Goal: Information Seeking & Learning: Check status

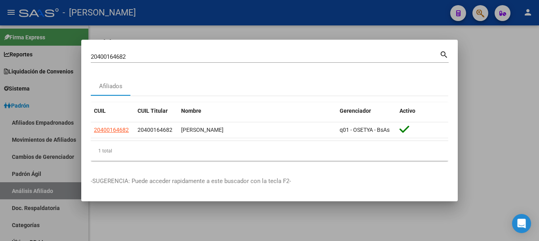
click at [237, 55] on input "20400164682" at bounding box center [265, 56] width 349 height 7
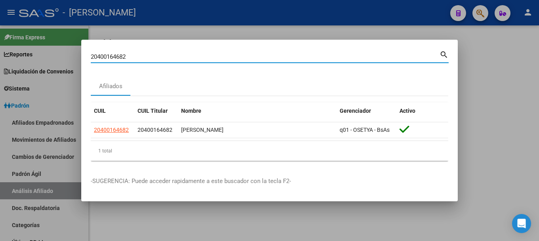
click at [237, 55] on input "20400164682" at bounding box center [265, 56] width 349 height 7
paste input "398764"
type input "20400398764"
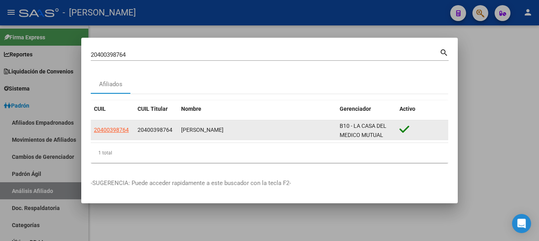
click at [115, 125] on datatable-body-cell "20400398764" at bounding box center [113, 129] width 44 height 19
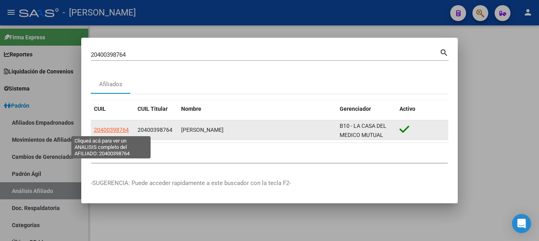
click at [113, 128] on span "20400398764" at bounding box center [111, 129] width 35 height 6
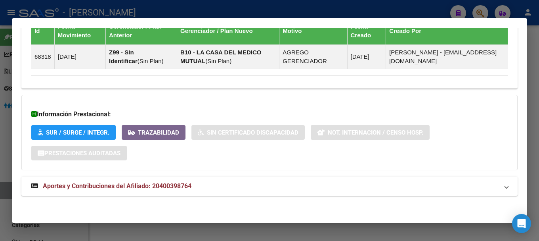
click at [205, 187] on mat-panel-title "Aportes y Contribuciones del Afiliado: 20400398764" at bounding box center [265, 186] width 468 height 10
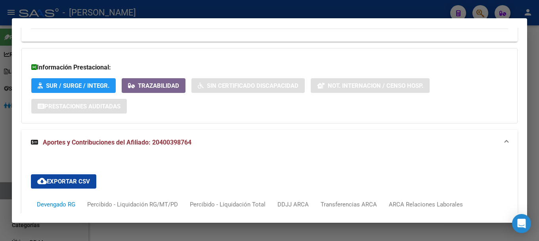
scroll to position [704, 0]
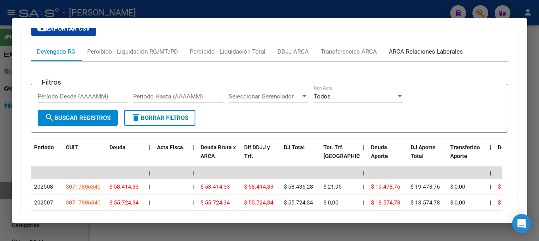
click at [440, 50] on div "ARCA Relaciones Laborales" at bounding box center [426, 51] width 74 height 9
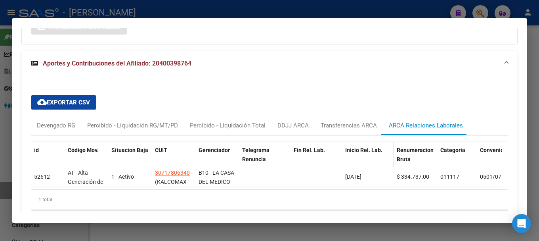
scroll to position [666, 0]
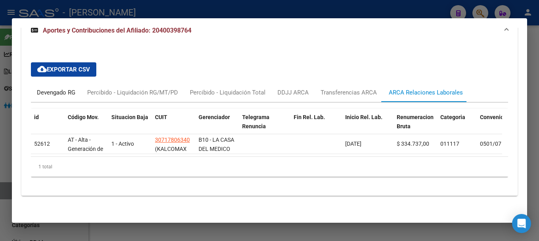
click at [65, 88] on div "Devengado RG" at bounding box center [56, 92] width 38 height 9
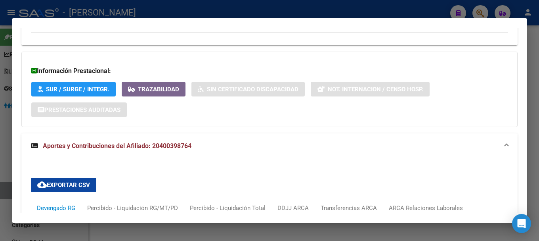
click at [171, 142] on span "Aportes y Contribuciones del Afiliado: 20400398764" at bounding box center [117, 146] width 149 height 8
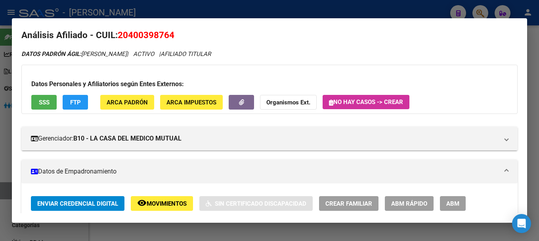
scroll to position [0, 0]
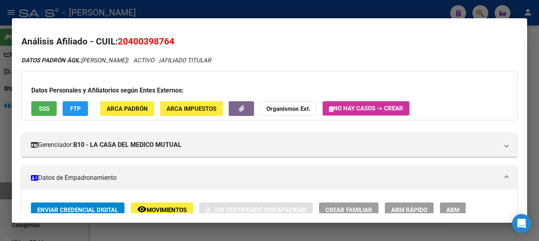
click at [134, 43] on span "20400398764" at bounding box center [146, 41] width 57 height 10
drag, startPoint x: 127, startPoint y: 38, endPoint x: 170, endPoint y: 42, distance: 43.3
click at [170, 42] on span "20400398764" at bounding box center [146, 41] width 57 height 10
copy span "40039876"
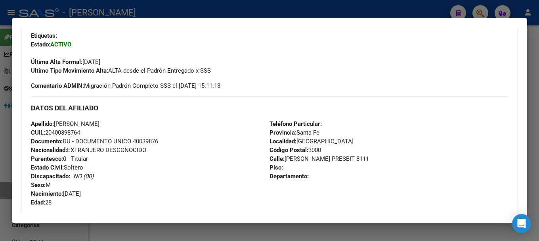
scroll to position [198, 0]
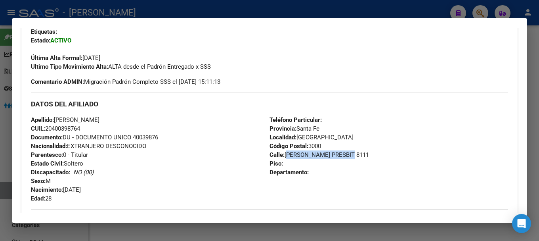
drag, startPoint x: 284, startPoint y: 155, endPoint x: 347, endPoint y: 155, distance: 63.0
click at [347, 155] on span "Calle: [PERSON_NAME] [DEMOGRAPHIC_DATA] 8111" at bounding box center [319, 154] width 99 height 7
copy span "[PERSON_NAME] [DEMOGRAPHIC_DATA]"
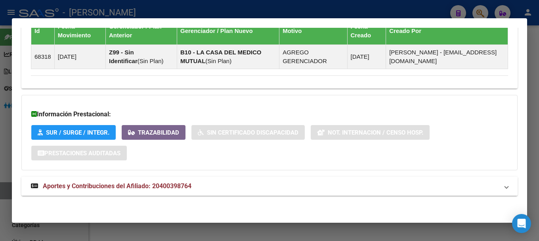
click at [180, 185] on span "Aportes y Contribuciones del Afiliado: 20400398764" at bounding box center [117, 186] width 149 height 8
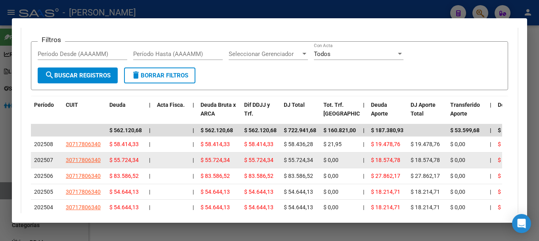
scroll to position [782, 0]
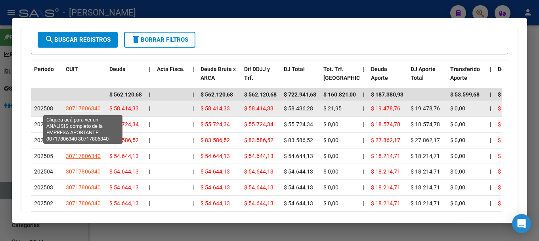
click at [78, 109] on span "30717806340" at bounding box center [83, 108] width 35 height 6
type textarea "30717806340"
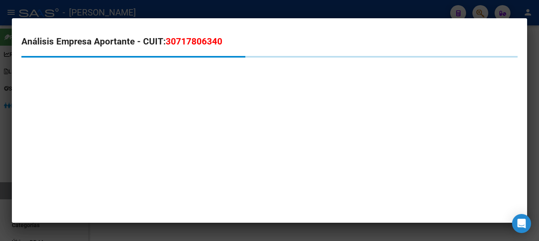
click at [189, 39] on span "30717806340" at bounding box center [194, 41] width 57 height 10
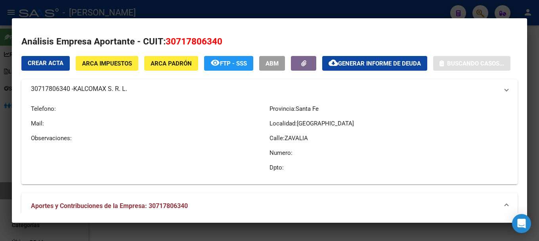
click at [189, 39] on span "30717806340" at bounding box center [194, 41] width 57 height 10
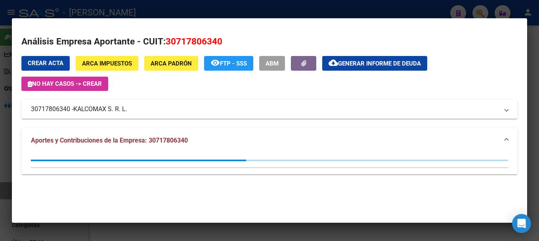
copy span "30717806340"
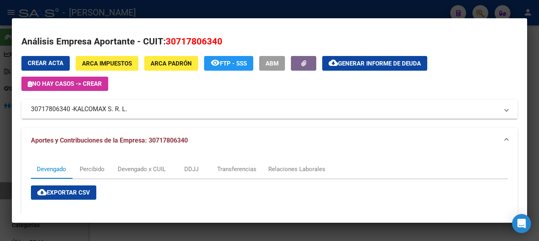
drag, startPoint x: 76, startPoint y: 108, endPoint x: 131, endPoint y: 105, distance: 55.2
click at [131, 105] on mat-panel-title "30717806340 - KALCOMAX S. R. L." at bounding box center [265, 109] width 468 height 10
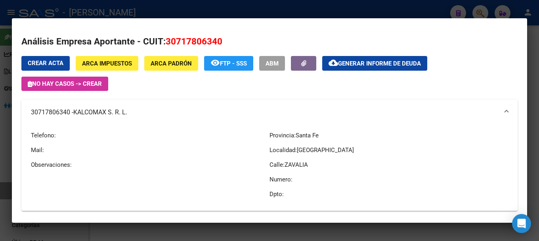
drag, startPoint x: 102, startPoint y: 117, endPoint x: 90, endPoint y: 117, distance: 12.3
click at [102, 117] on span "KALCOMAX S. R. L." at bounding box center [100, 112] width 54 height 10
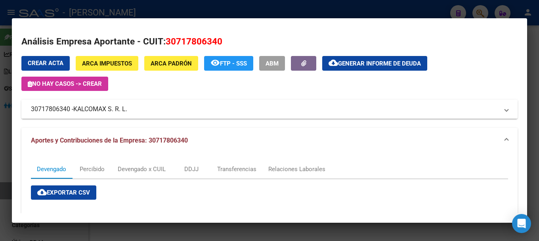
drag, startPoint x: 75, startPoint y: 108, endPoint x: 130, endPoint y: 108, distance: 55.5
click at [130, 108] on mat-panel-title "30717806340 - KALCOMAX S. R. L." at bounding box center [265, 109] width 468 height 10
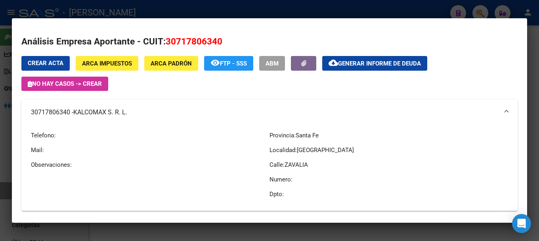
drag, startPoint x: 128, startPoint y: 109, endPoint x: 76, endPoint y: 111, distance: 51.9
click at [76, 111] on span "KALCOMAX S. R. L." at bounding box center [100, 112] width 54 height 10
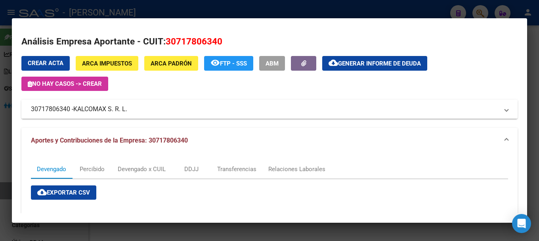
copy span "KALCOMAX S. R. L"
click at [168, 10] on div at bounding box center [269, 120] width 539 height 241
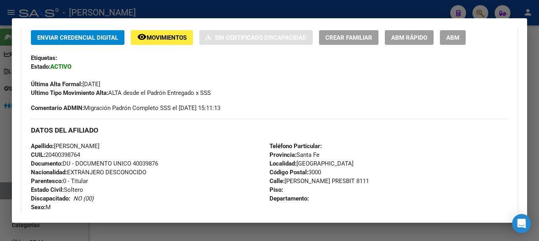
scroll to position [147, 0]
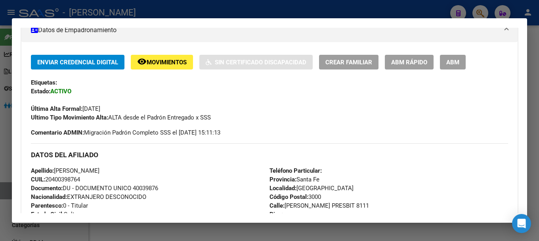
click at [194, 9] on div at bounding box center [269, 120] width 539 height 241
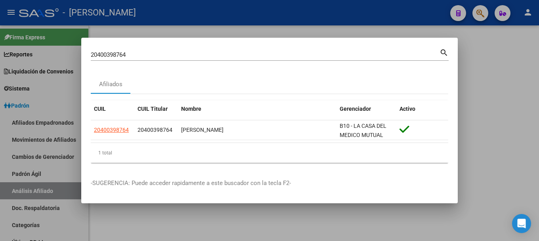
click at [210, 53] on input "20400398764" at bounding box center [265, 54] width 349 height 7
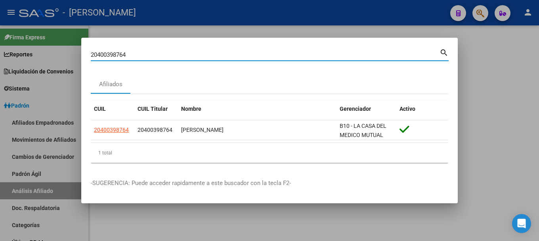
click at [210, 53] on input "20400398764" at bounding box center [265, 54] width 349 height 7
paste input "732790561"
type input "27327905614"
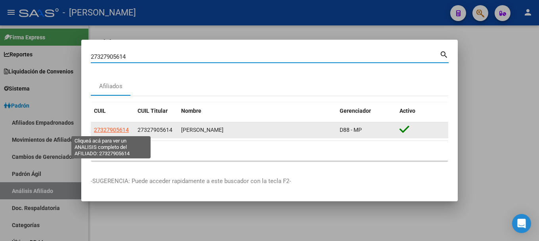
click at [113, 126] on span "27327905614" at bounding box center [111, 129] width 35 height 6
type textarea "27327905614"
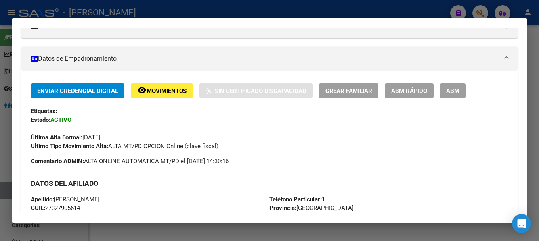
scroll to position [0, 0]
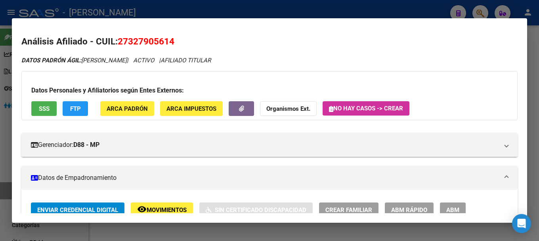
click at [159, 11] on div at bounding box center [269, 120] width 539 height 241
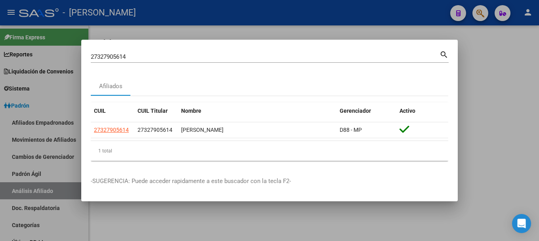
click at [159, 11] on div at bounding box center [269, 120] width 539 height 241
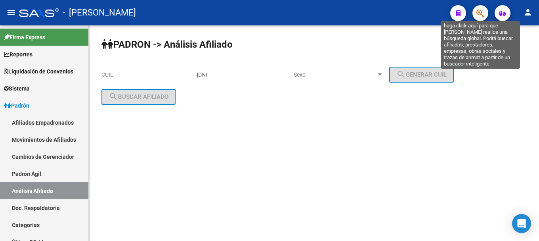
click at [480, 16] on icon "button" at bounding box center [480, 13] width 8 height 9
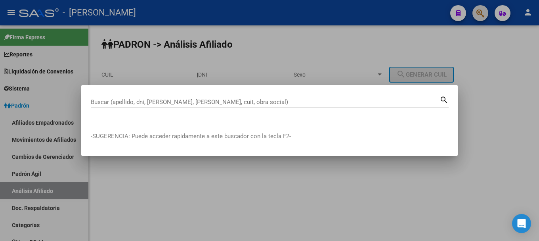
paste input "20400774030"
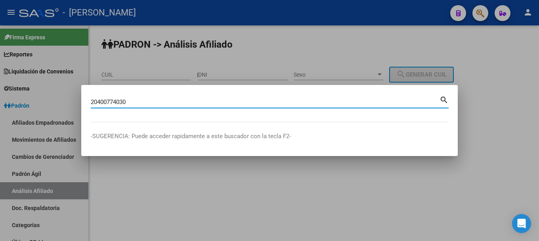
type input "20400774030"
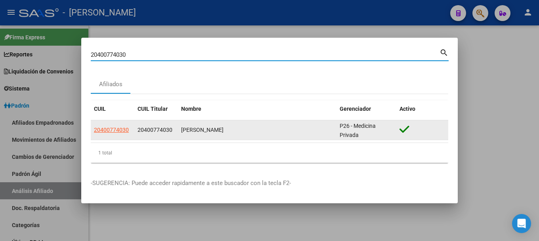
click at [121, 127] on span "20400774030" at bounding box center [111, 129] width 35 height 6
type textarea "20400774030"
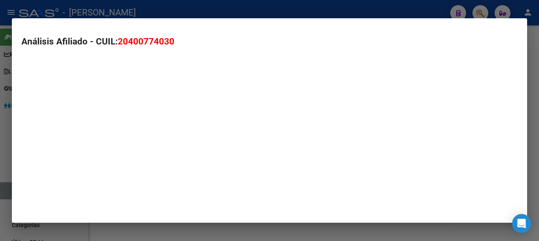
click at [121, 127] on mat-dialog-container "Análisis Afiliado - CUIL: 20400774030" at bounding box center [269, 120] width 515 height 205
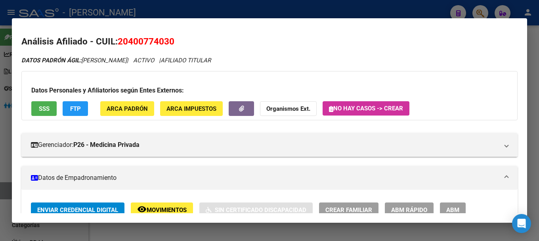
click at [161, 40] on span "20400774030" at bounding box center [146, 41] width 57 height 10
copy span "20400774030"
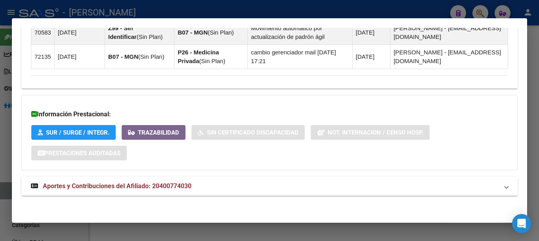
click at [224, 185] on mat-panel-title "Aportes y Contribuciones del Afiliado: 20400774030" at bounding box center [265, 186] width 468 height 10
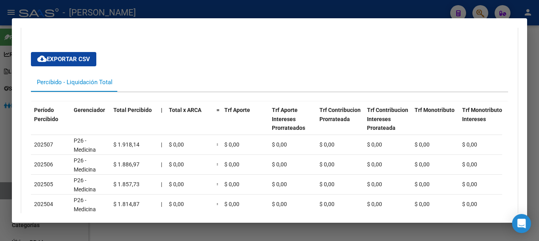
scroll to position [703, 0]
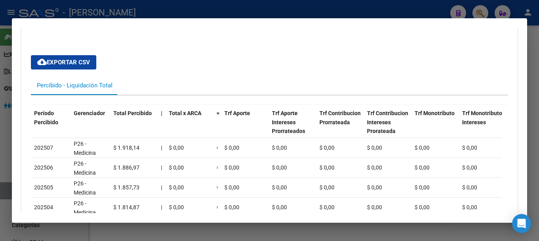
click at [168, 7] on div at bounding box center [269, 120] width 539 height 241
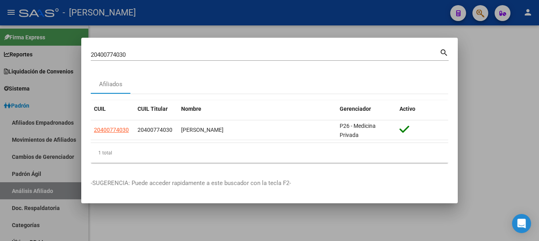
click at [195, 59] on div "20400774030 Buscar (apellido, dni, [PERSON_NAME], [PERSON_NAME], cuit, obra soc…" at bounding box center [265, 55] width 349 height 12
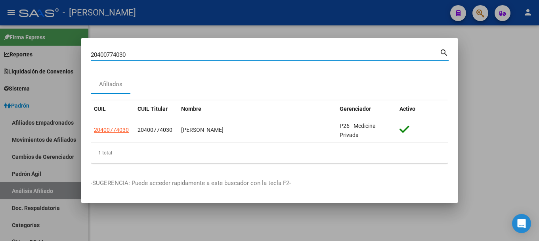
click at [195, 52] on input "20400774030" at bounding box center [265, 54] width 349 height 7
paste input "82092"
type input "20400782092"
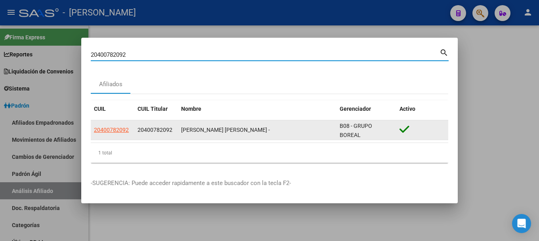
click at [122, 126] on span "20400782092" at bounding box center [111, 129] width 35 height 6
type textarea "20400782092"
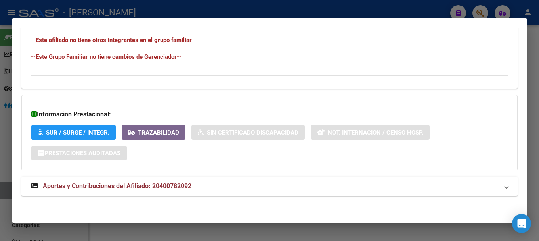
click at [241, 183] on mat-panel-title "Aportes y Contribuciones del Afiliado: 20400782092" at bounding box center [265, 186] width 468 height 10
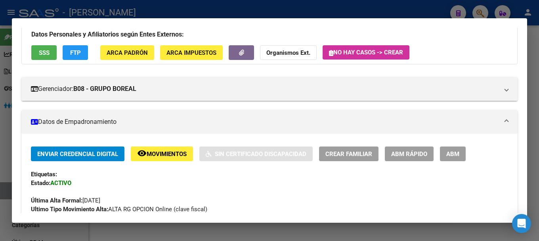
scroll to position [0, 0]
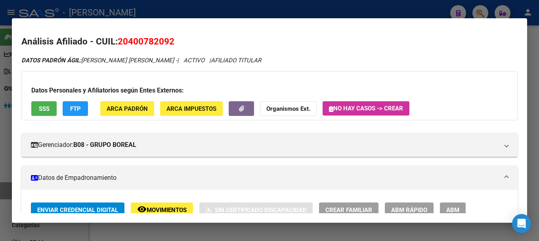
drag, startPoint x: 130, startPoint y: 41, endPoint x: 169, endPoint y: 42, distance: 39.3
click at [169, 42] on span "20400782092" at bounding box center [146, 41] width 57 height 10
copy span "40078209"
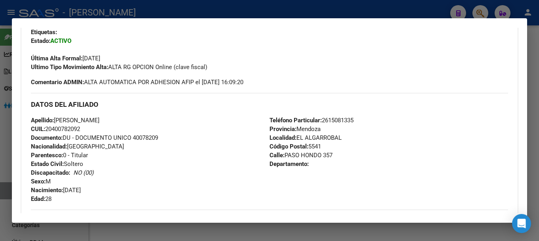
scroll to position [198, 0]
click at [243, 10] on div at bounding box center [269, 120] width 539 height 241
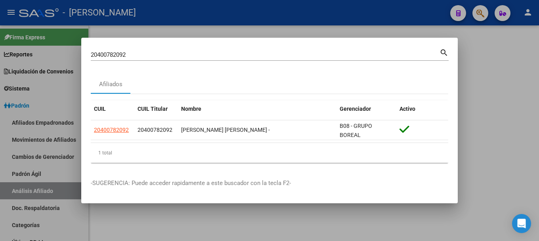
click at [354, 26] on div at bounding box center [269, 120] width 539 height 241
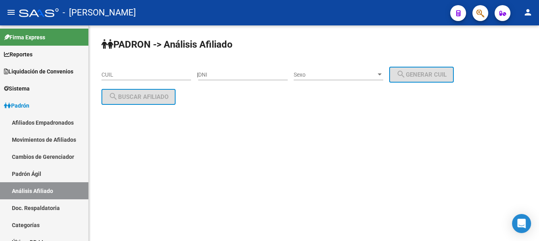
click at [478, 6] on span "button" at bounding box center [480, 13] width 8 height 16
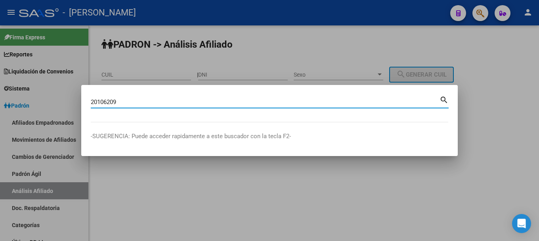
type input "20106209"
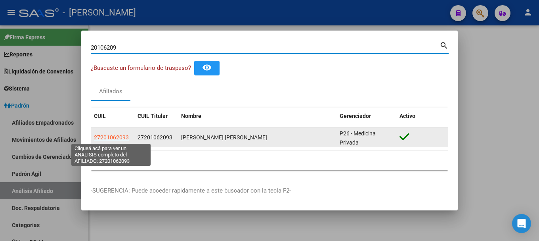
click at [123, 137] on span "27201062093" at bounding box center [111, 137] width 35 height 6
type textarea "27201062093"
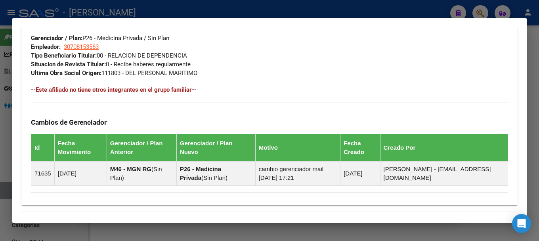
scroll to position [513, 0]
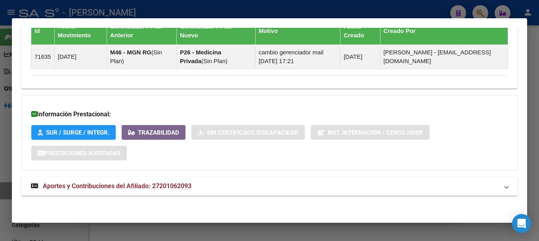
click at [317, 187] on mat-panel-title "Aportes y Contribuciones del Afiliado: 27201062093" at bounding box center [265, 186] width 468 height 10
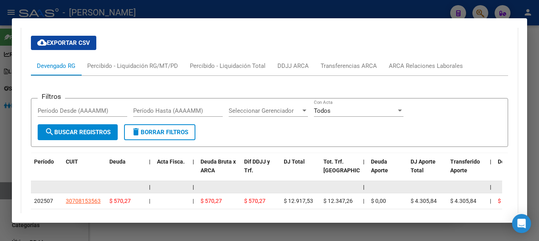
scroll to position [685, 0]
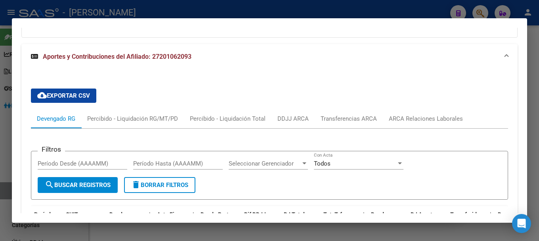
click at [264, 64] on mat-expansion-panel-header "Aportes y Contribuciones del Afiliado: 27201062093" at bounding box center [269, 56] width 496 height 25
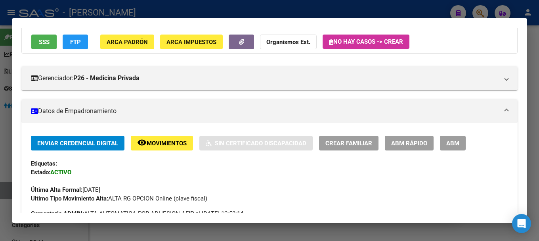
scroll to position [0, 0]
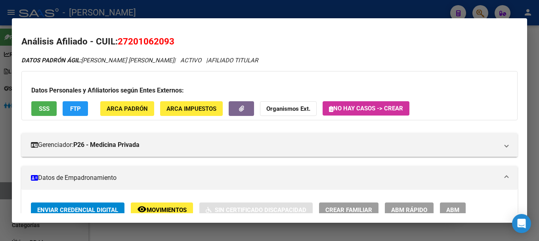
click at [152, 43] on span "27201062093" at bounding box center [146, 41] width 57 height 10
copy span "27201062093"
click at [305, 79] on div "Datos Personales y Afiliatorios según Entes Externos: SSS FTP ARCA Padrón ARCA …" at bounding box center [269, 95] width 496 height 49
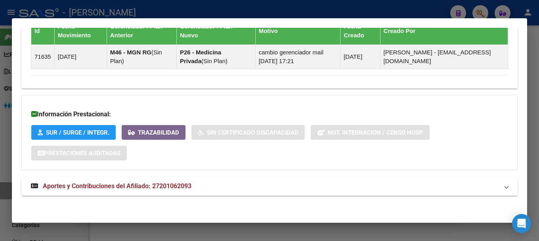
click at [311, 191] on mat-expansion-panel-header "Aportes y Contribuciones del Afiliado: 27201062093" at bounding box center [269, 185] width 496 height 19
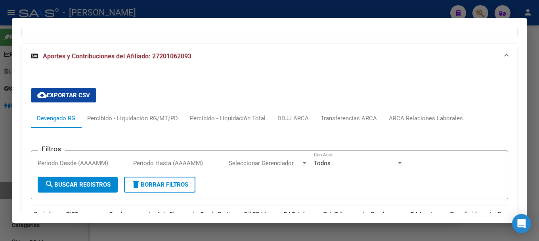
click at [338, 61] on mat-panel-title "Aportes y Contribuciones del Afiliado: 27201062093" at bounding box center [265, 57] width 468 height 10
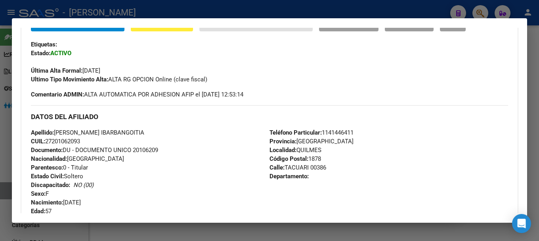
scroll to position [198, 0]
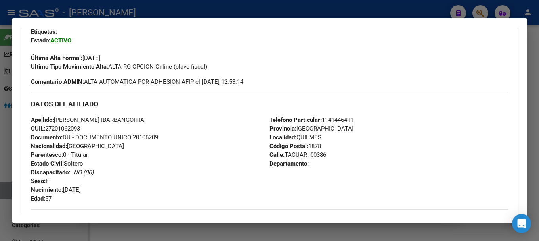
click at [284, 11] on div at bounding box center [269, 120] width 539 height 241
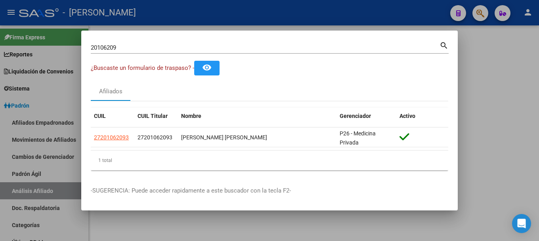
click at [285, 12] on div at bounding box center [269, 120] width 539 height 241
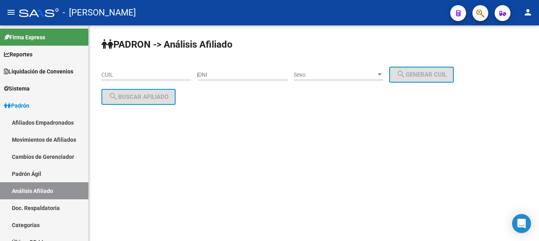
click at [235, 221] on mat-sidenav-content "PADRON -> Análisis Afiliado CUIL | DNI Sexo Sexo search Generar CUIL search Bus…" at bounding box center [314, 132] width 450 height 215
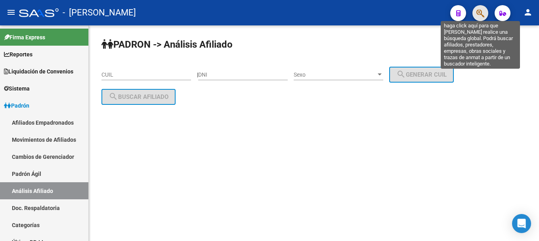
click at [480, 15] on icon "button" at bounding box center [480, 13] width 8 height 9
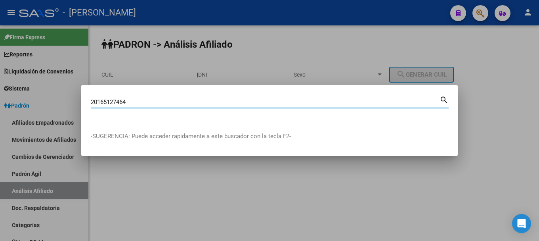
type input "20165127464"
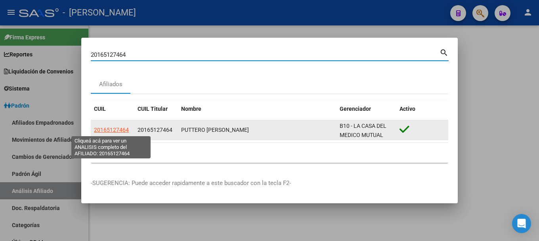
click at [106, 128] on span "20165127464" at bounding box center [111, 129] width 35 height 6
type textarea "20165127464"
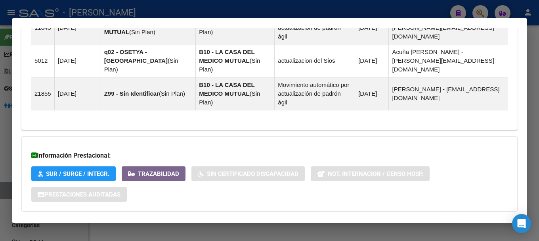
scroll to position [570, 0]
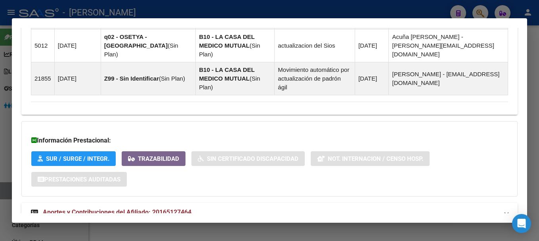
click at [219, 207] on mat-panel-title "Aportes y Contribuciones del Afiliado: 20165127464" at bounding box center [265, 212] width 468 height 10
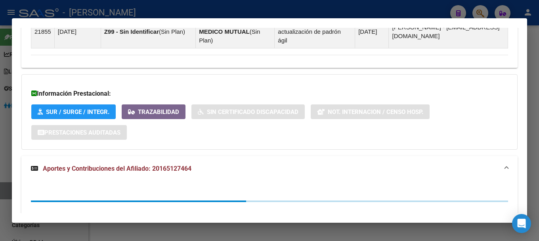
click at [239, 164] on mat-panel-title "Aportes y Contribuciones del Afiliado: 20165127464" at bounding box center [265, 169] width 468 height 10
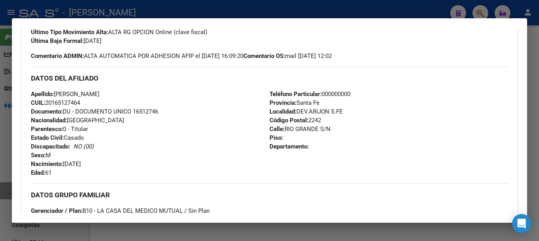
scroll to position [94, 0]
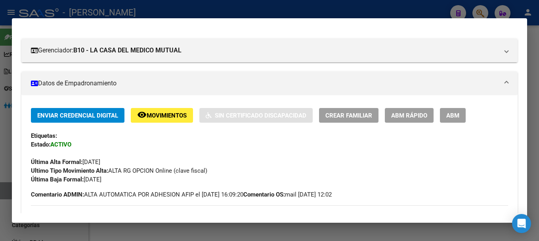
click at [184, 15] on div at bounding box center [269, 120] width 539 height 241
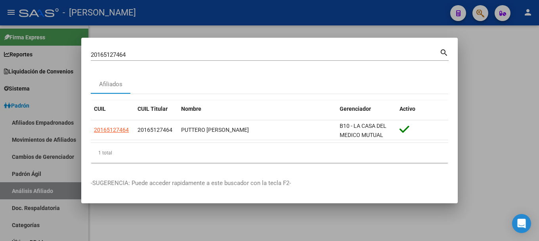
click at [241, 216] on div at bounding box center [269, 120] width 539 height 241
